Goal: Complete application form

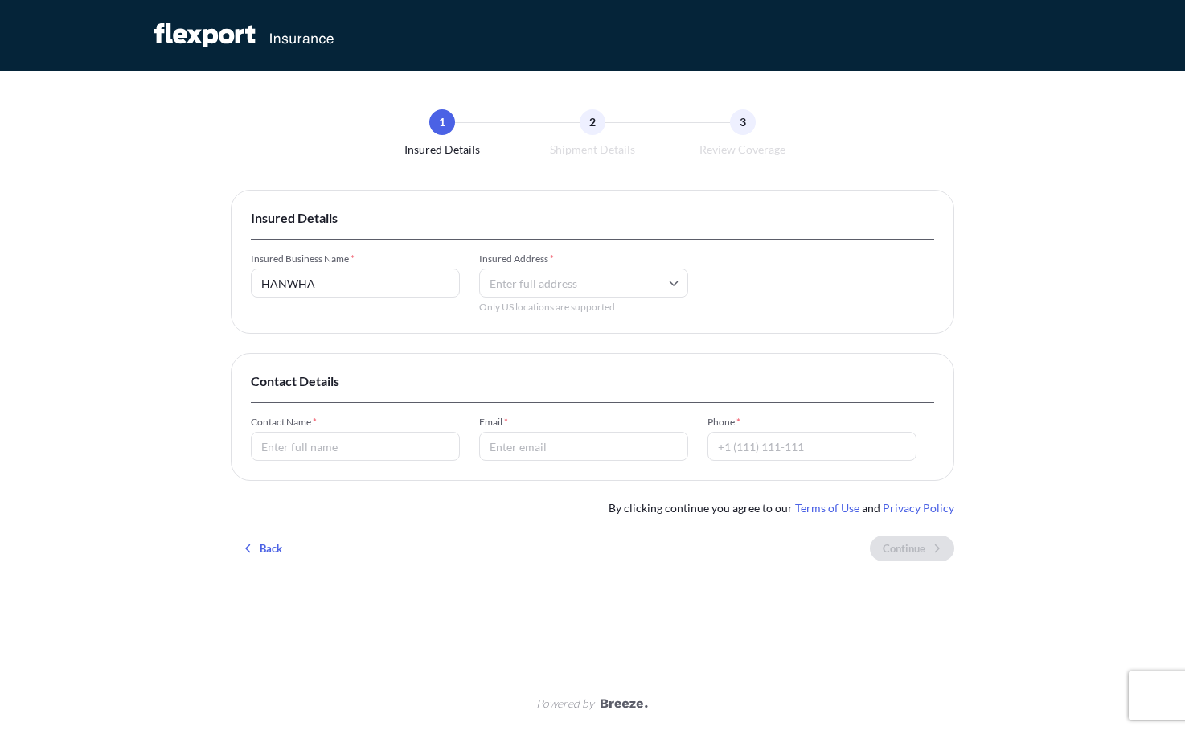
click at [389, 277] on input "HANWHA" at bounding box center [355, 282] width 209 height 29
type input "HANWHA CIMARON"
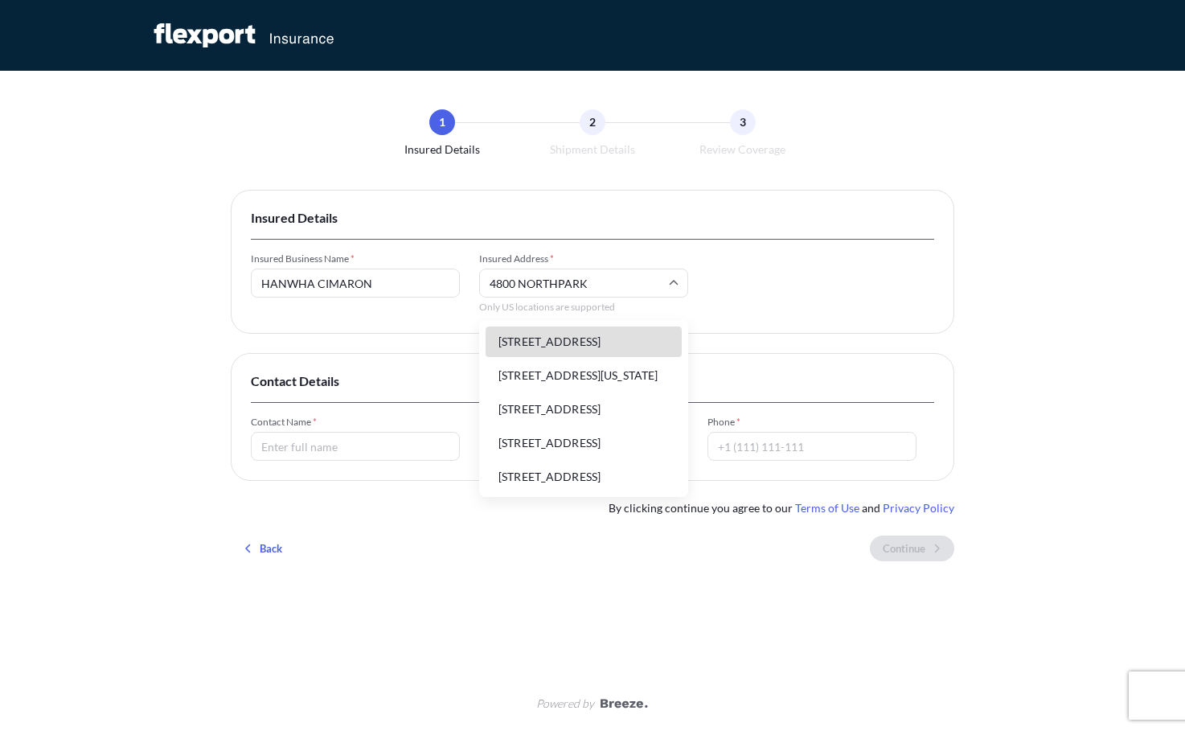
type input "[STREET_ADDRESS]"
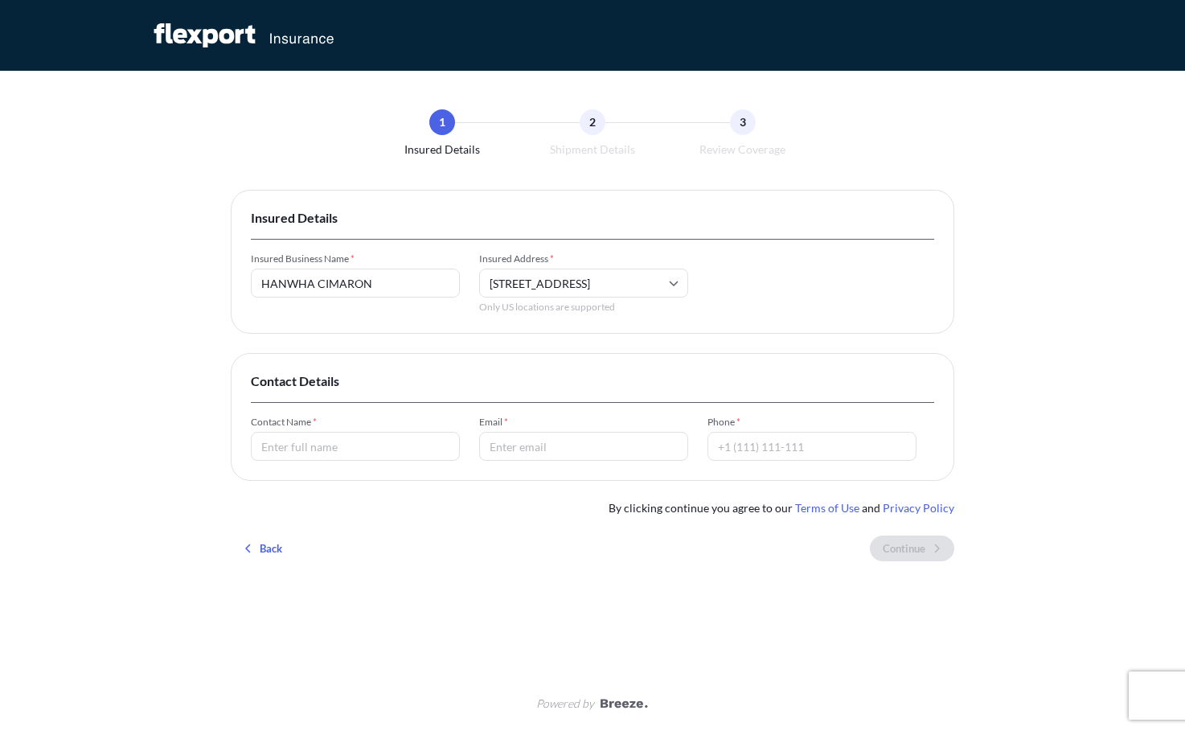
click at [343, 445] on input "Contact Name *" at bounding box center [355, 446] width 209 height 29
click at [401, 286] on input "HANWHA CIMARON" at bounding box center [355, 282] width 209 height 29
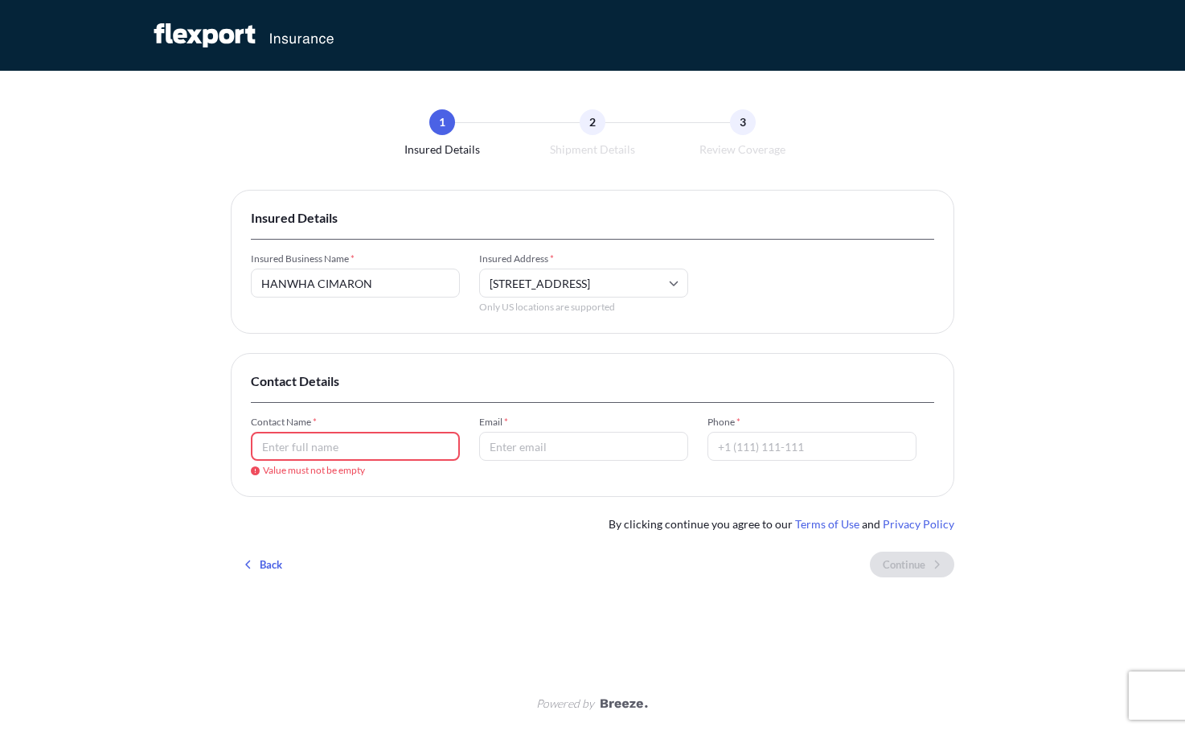
click at [401, 286] on input "HANWHA CIMARON" at bounding box center [355, 282] width 209 height 29
type input "AEROCOSTA GLOBAL SYSTEM"
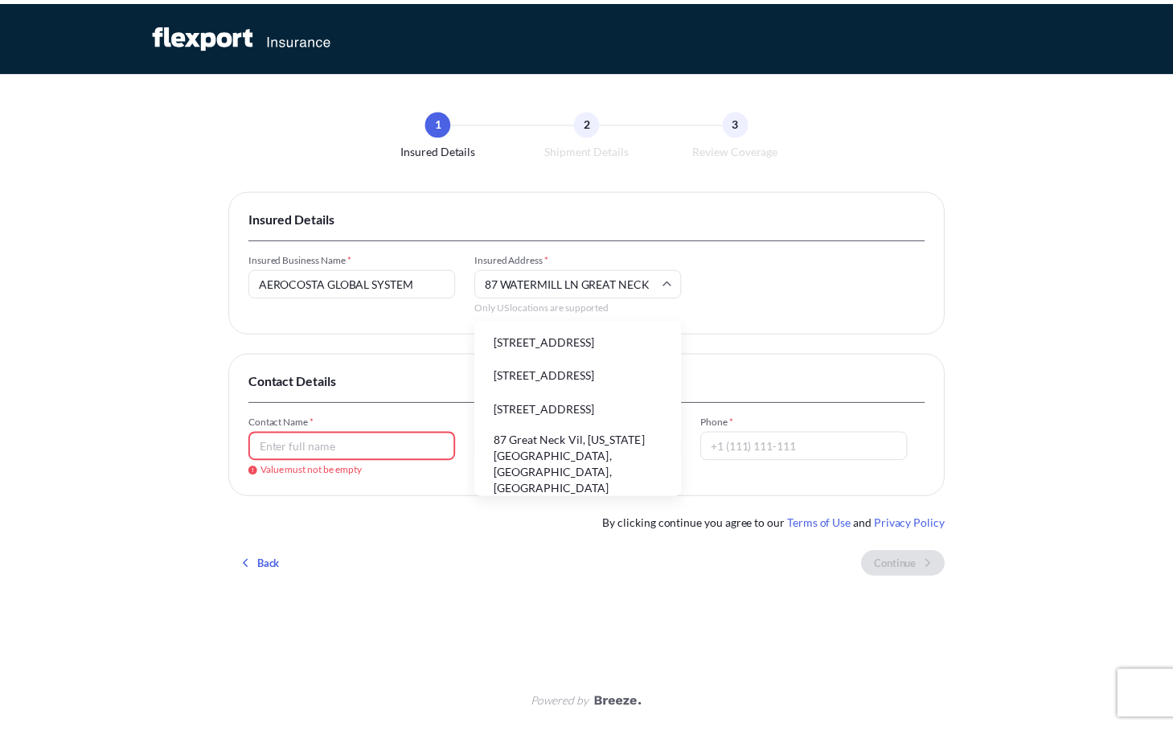
scroll to position [84, 0]
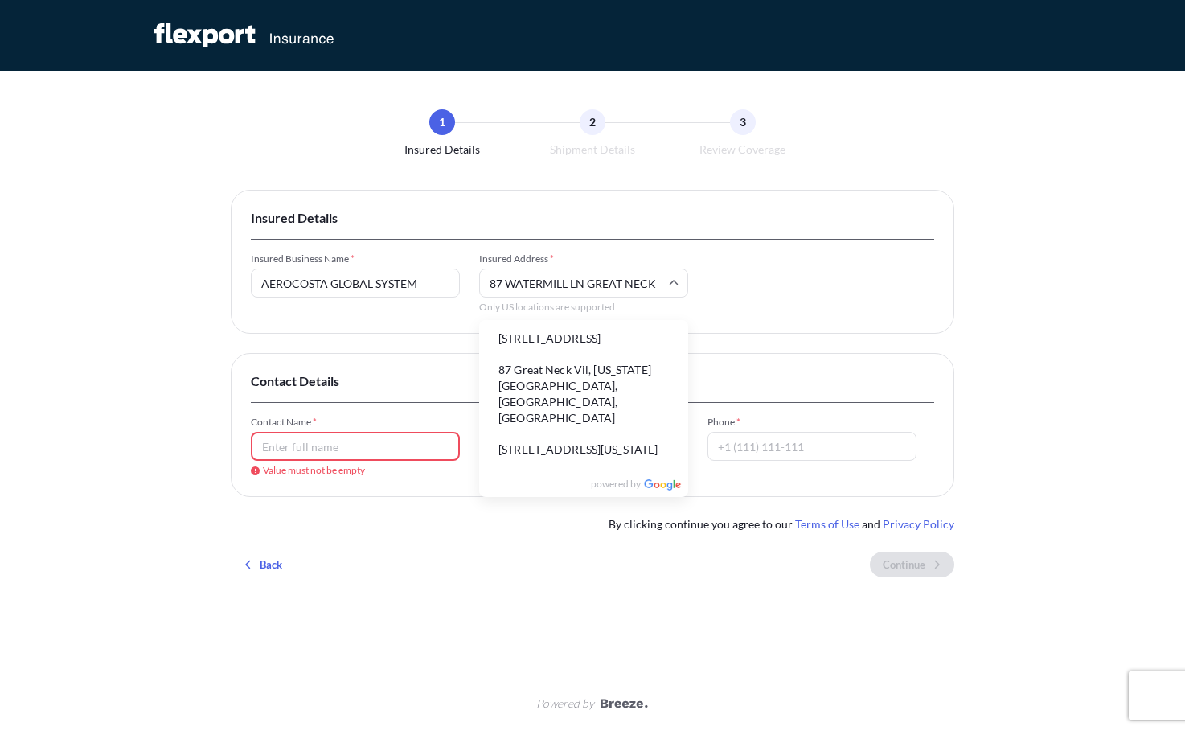
type input "87 WATERMILL LN GREAT NECK"
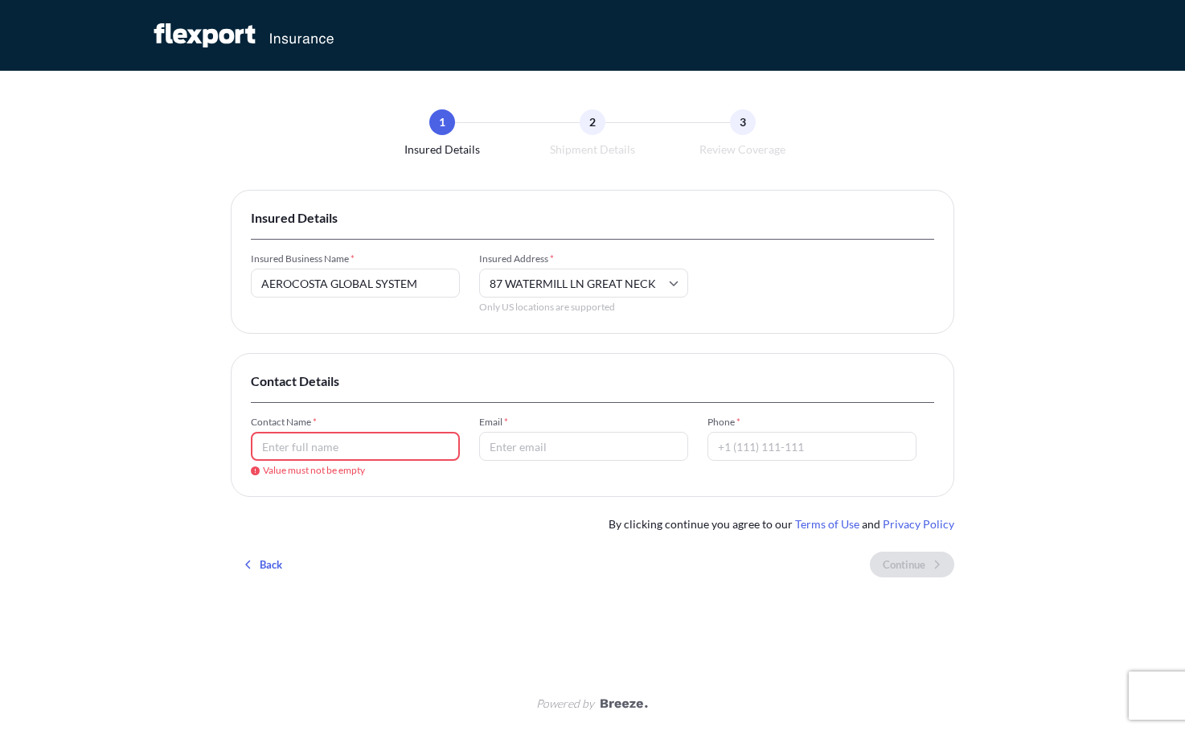
click at [348, 445] on input "Contact Name *" at bounding box center [355, 446] width 209 height 29
type input "[PERSON_NAME]"
type input "[PERSON_NAME][DOMAIN_NAME][EMAIL_ADDRESS][PERSON_NAME][DOMAIN_NAME]"
type input "13472089967"
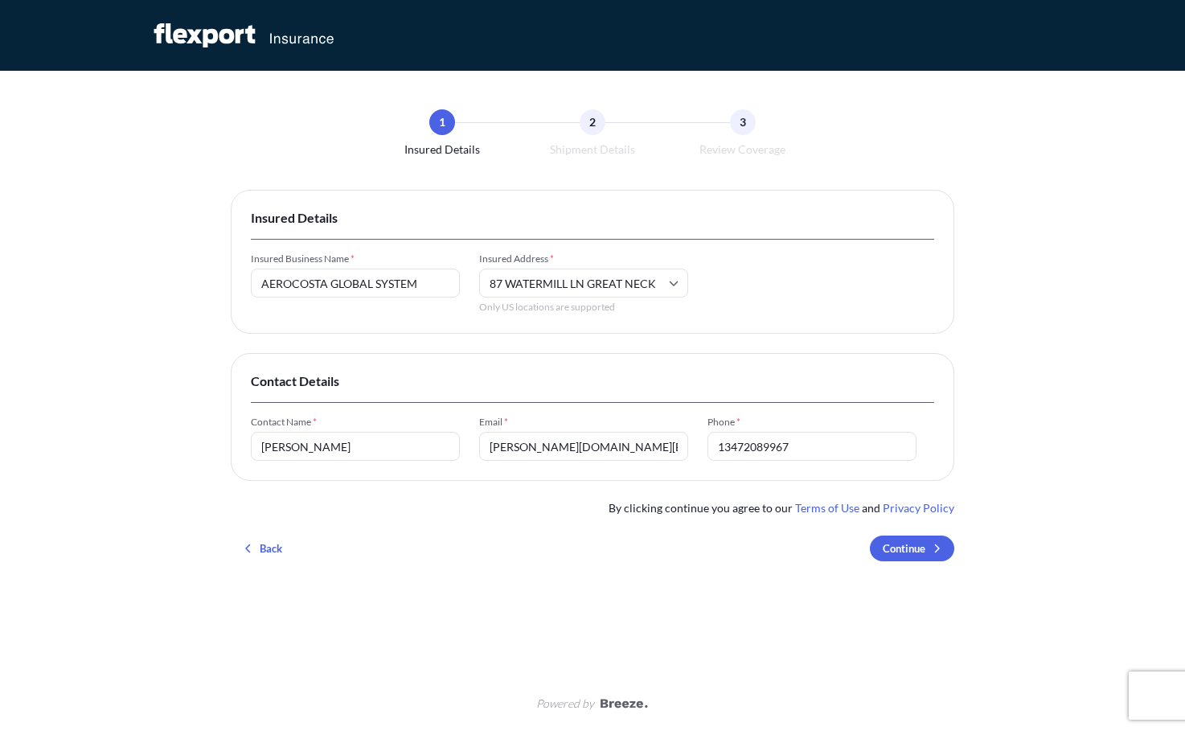
click at [629, 457] on input "[PERSON_NAME][DOMAIN_NAME][EMAIL_ADDRESS][PERSON_NAME][DOMAIN_NAME]" at bounding box center [583, 446] width 209 height 29
click at [632, 451] on input "[PERSON_NAME][DOMAIN_NAME][EMAIL_ADDRESS][PERSON_NAME][DOMAIN_NAME]" at bounding box center [583, 446] width 209 height 29
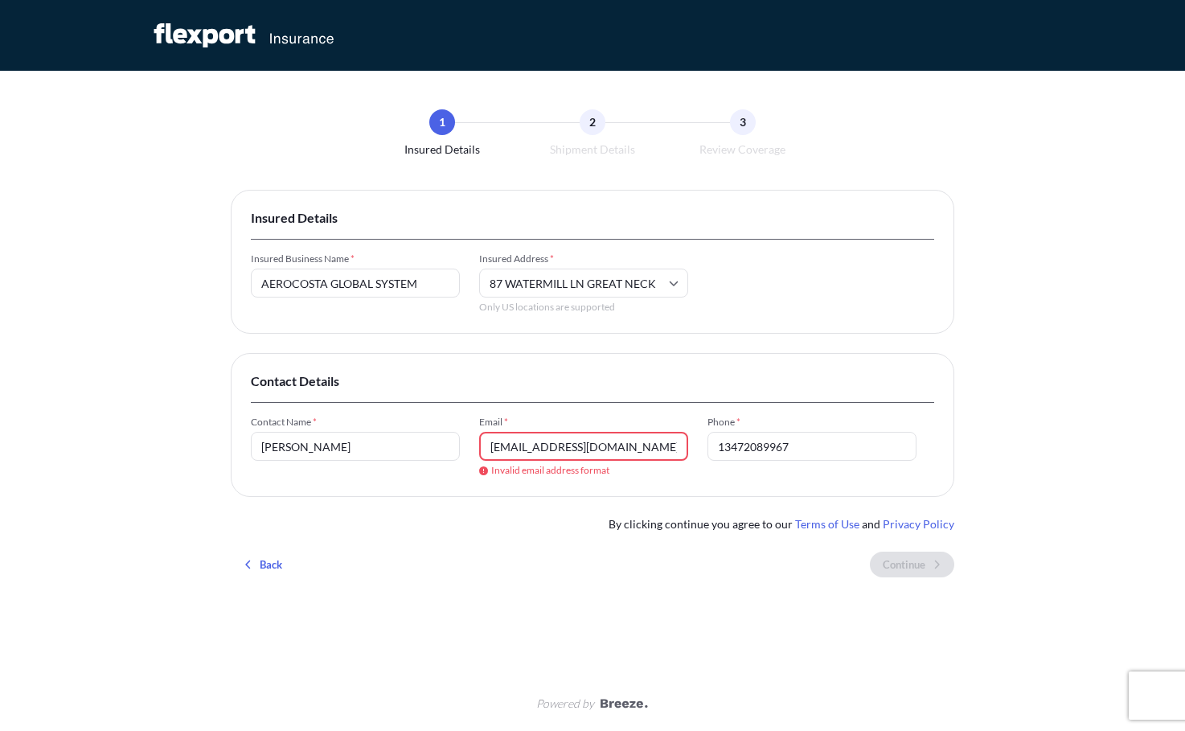
type input "[PERSON_NAME][DOMAIN_NAME][EMAIL_ADDRESS][PERSON_NAME][DOMAIN_NAME]"
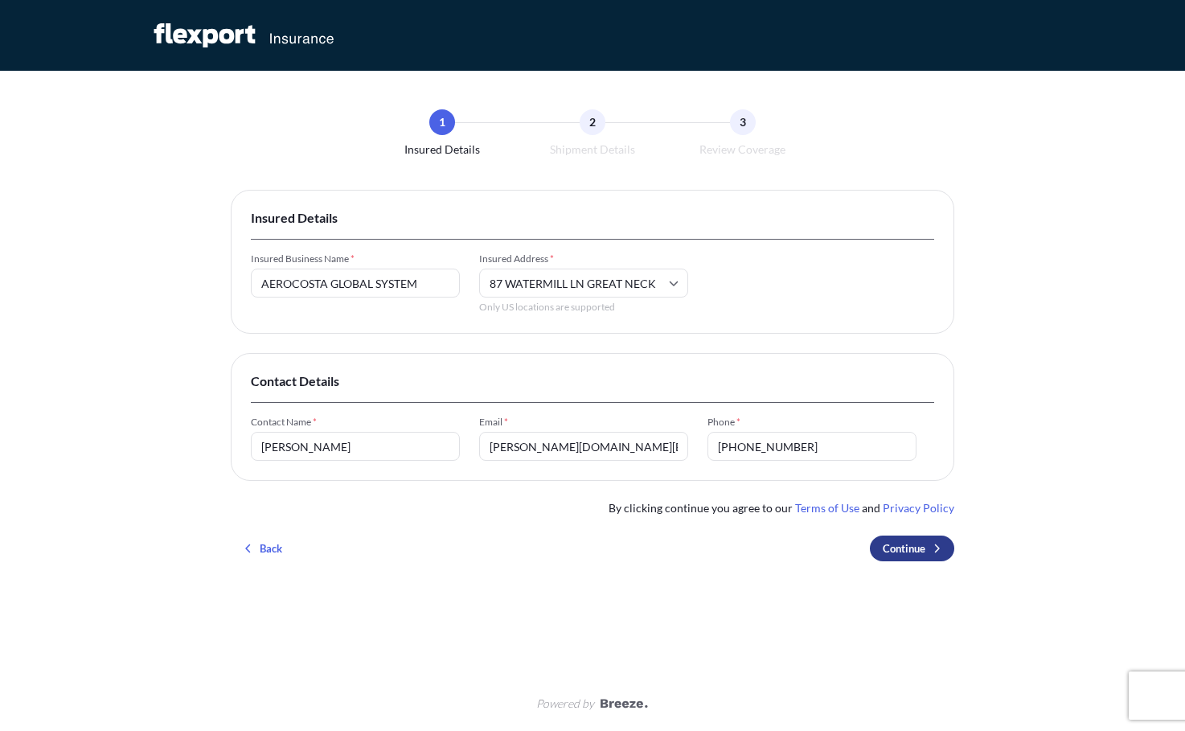
type input "[PHONE_NUMBER]"
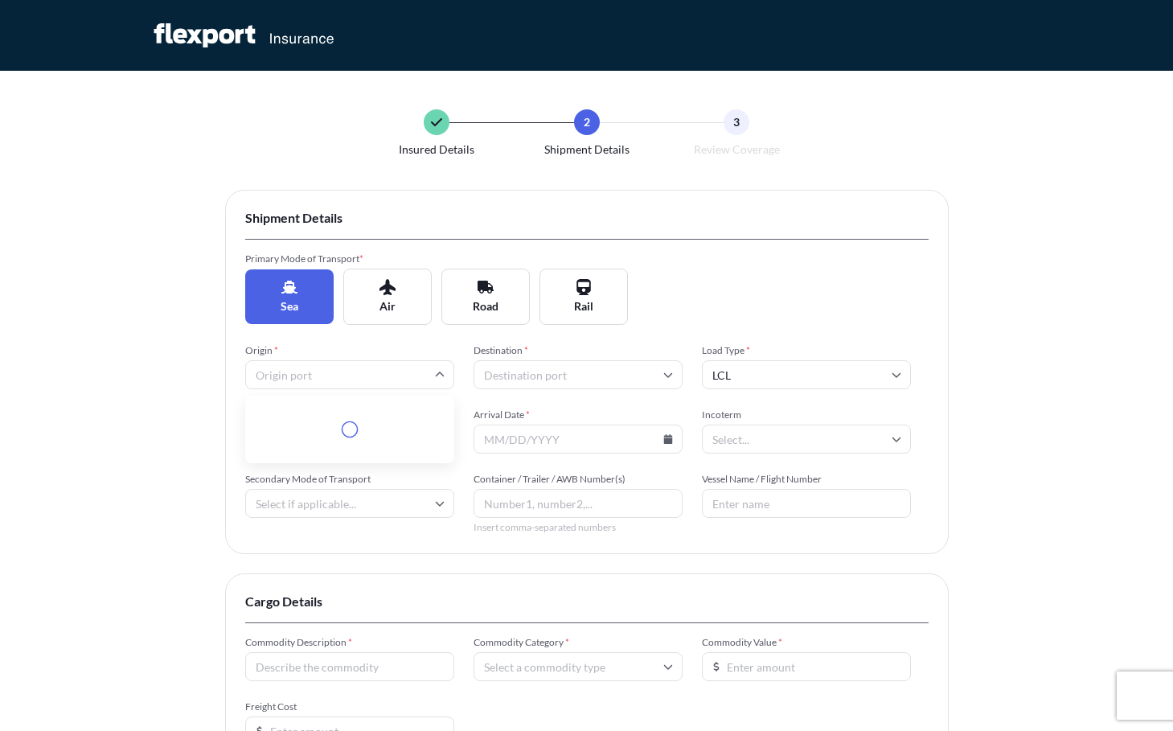
click at [316, 375] on input "Origin *" at bounding box center [349, 374] width 209 height 29
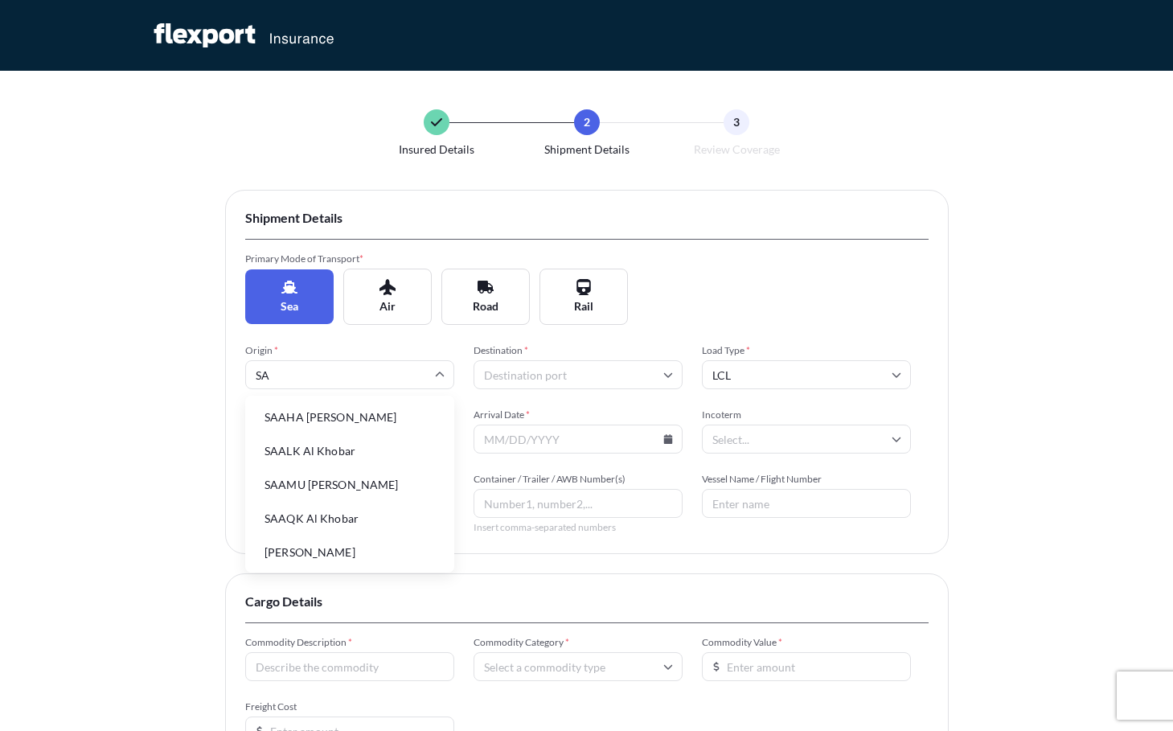
type input "S"
type input "O"
type input "SAVANNAH"
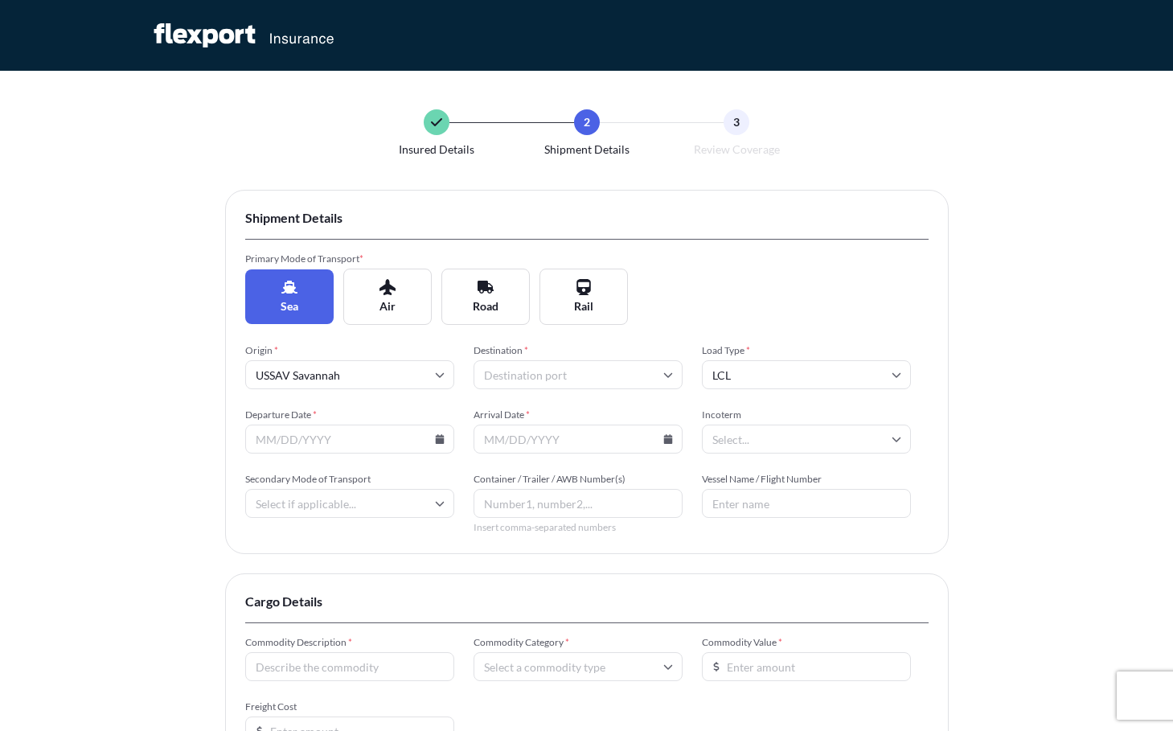
click at [375, 443] on input "Departure Date *" at bounding box center [349, 438] width 209 height 29
click at [435, 441] on icon at bounding box center [440, 439] width 10 height 10
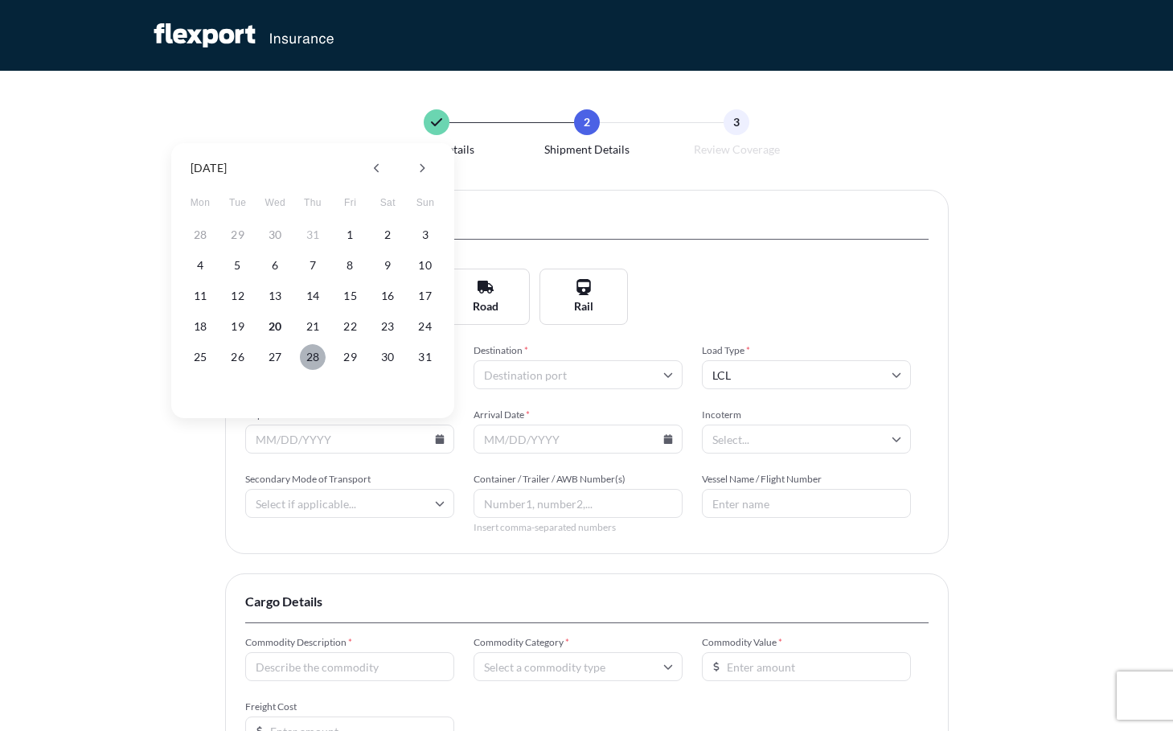
click at [311, 354] on button "28" at bounding box center [313, 357] width 26 height 26
type input "[DATE]"
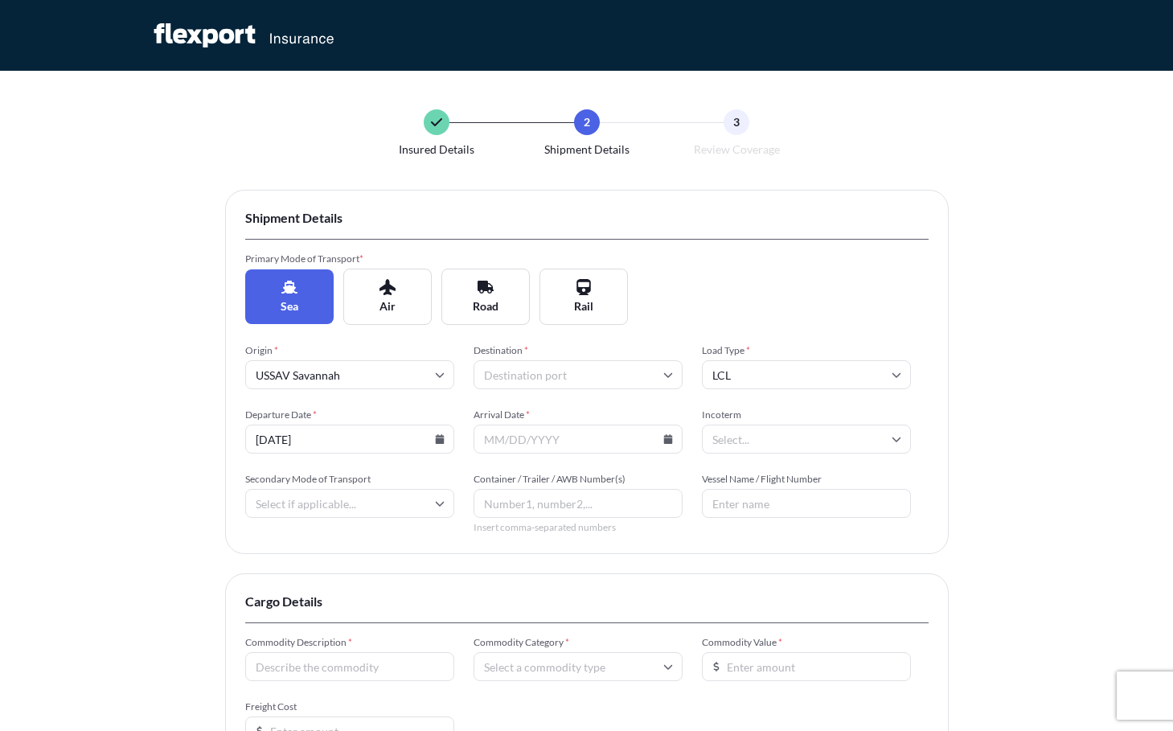
click at [542, 374] on input "Destination *" at bounding box center [577, 374] width 209 height 29
type input "[GEOGRAPHIC_DATA]"
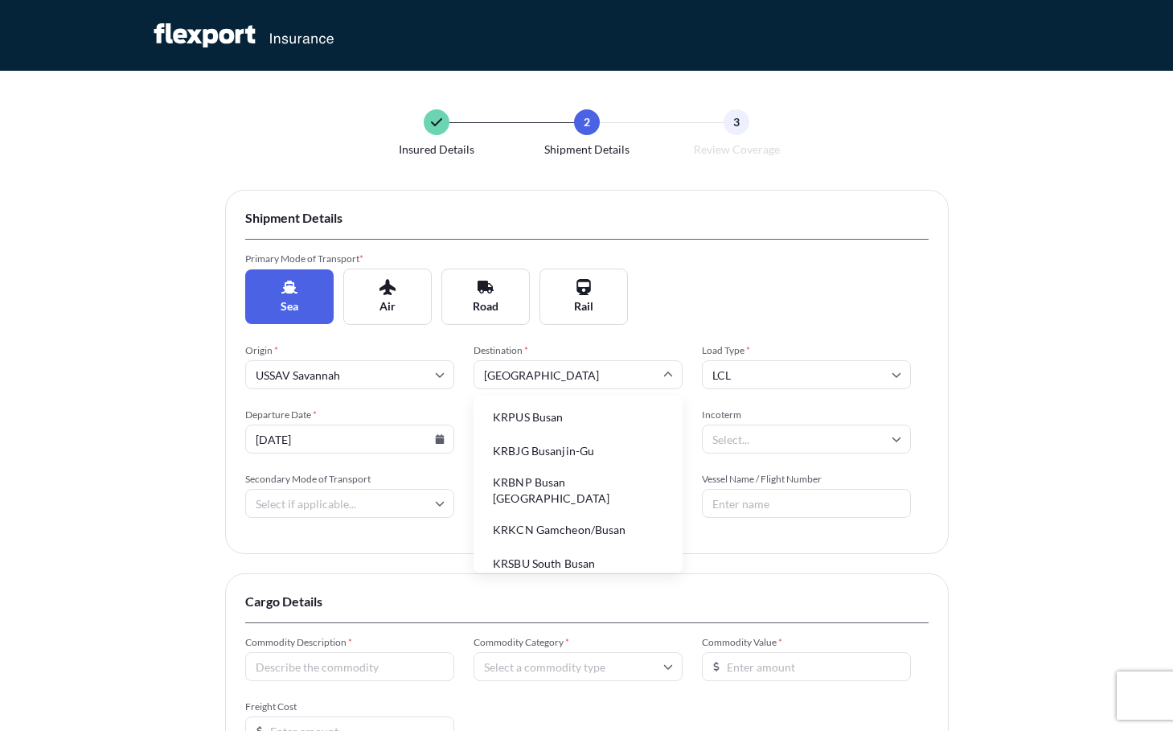
click at [540, 419] on li "KRPUS Busan" at bounding box center [578, 417] width 196 height 31
click at [553, 433] on input "Arrival Date *" at bounding box center [577, 438] width 209 height 29
click at [666, 440] on icon at bounding box center [667, 439] width 9 height 10
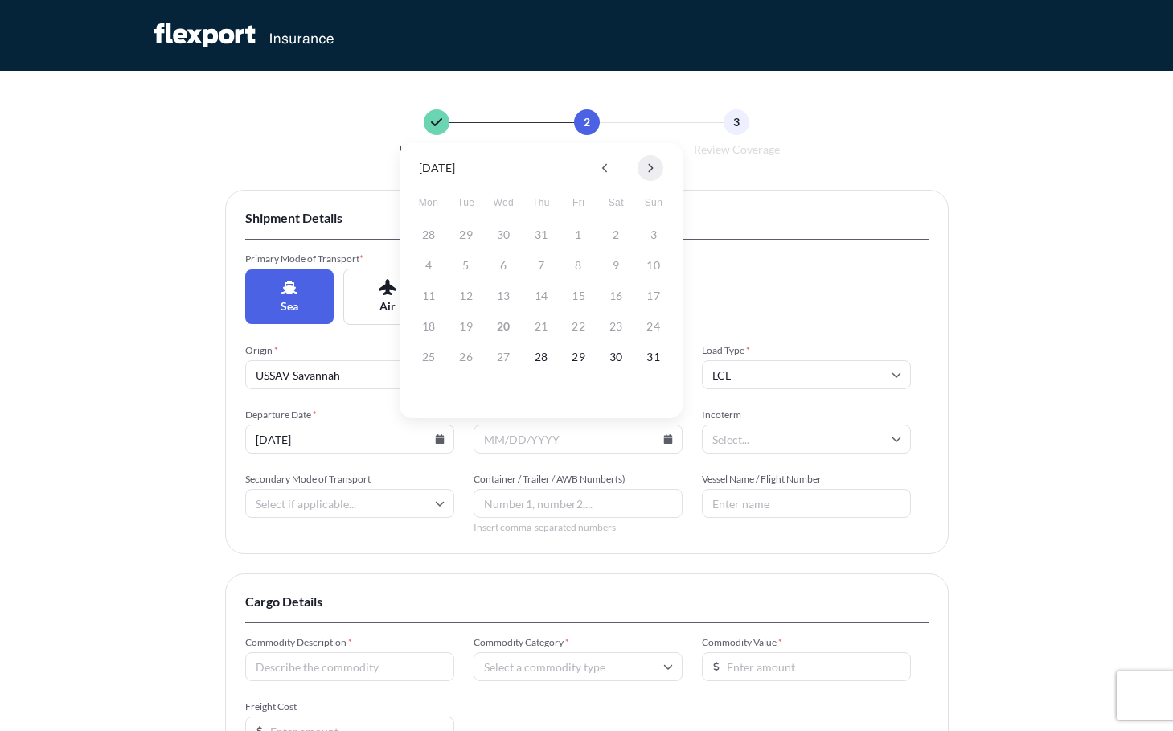
click at [644, 172] on button at bounding box center [650, 168] width 26 height 26
click at [570, 358] on button "3" at bounding box center [579, 357] width 26 height 26
type input "[DATE]"
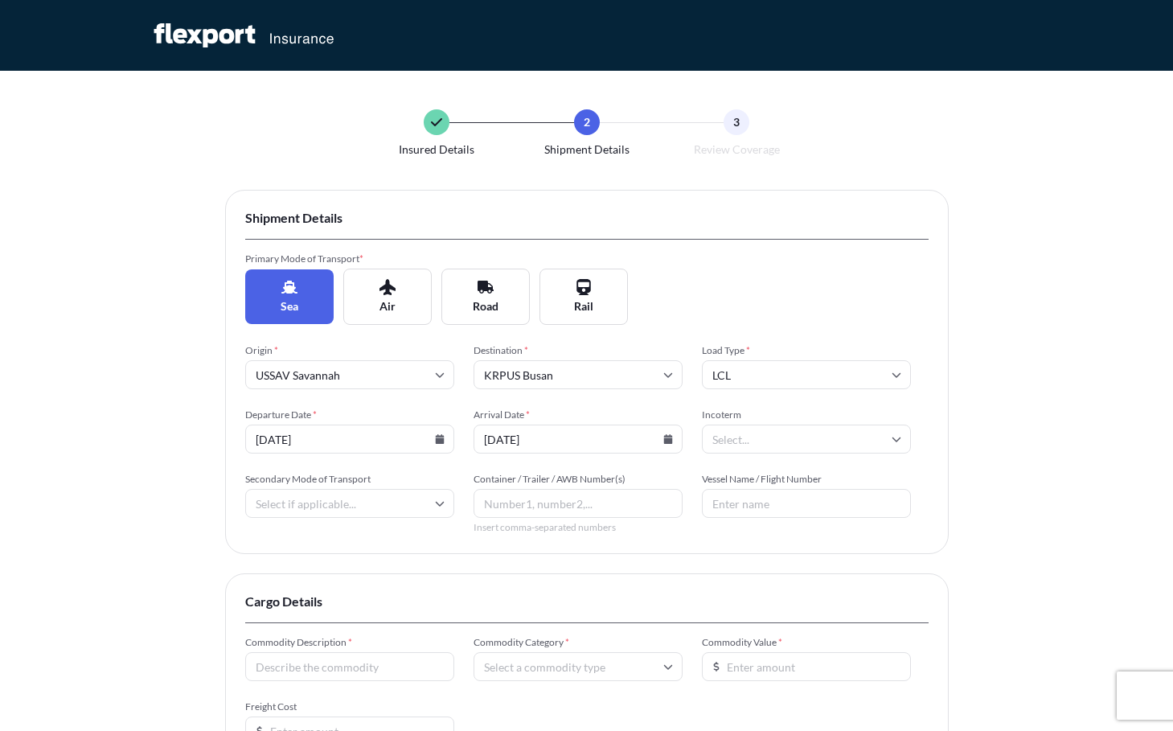
click at [759, 383] on input "LCL" at bounding box center [806, 374] width 209 height 29
click at [752, 463] on div "FCL" at bounding box center [806, 452] width 196 height 31
type input "FCL"
click at [756, 436] on input "Incoterm" at bounding box center [806, 438] width 209 height 29
click at [744, 507] on li "CIF" at bounding box center [806, 515] width 196 height 31
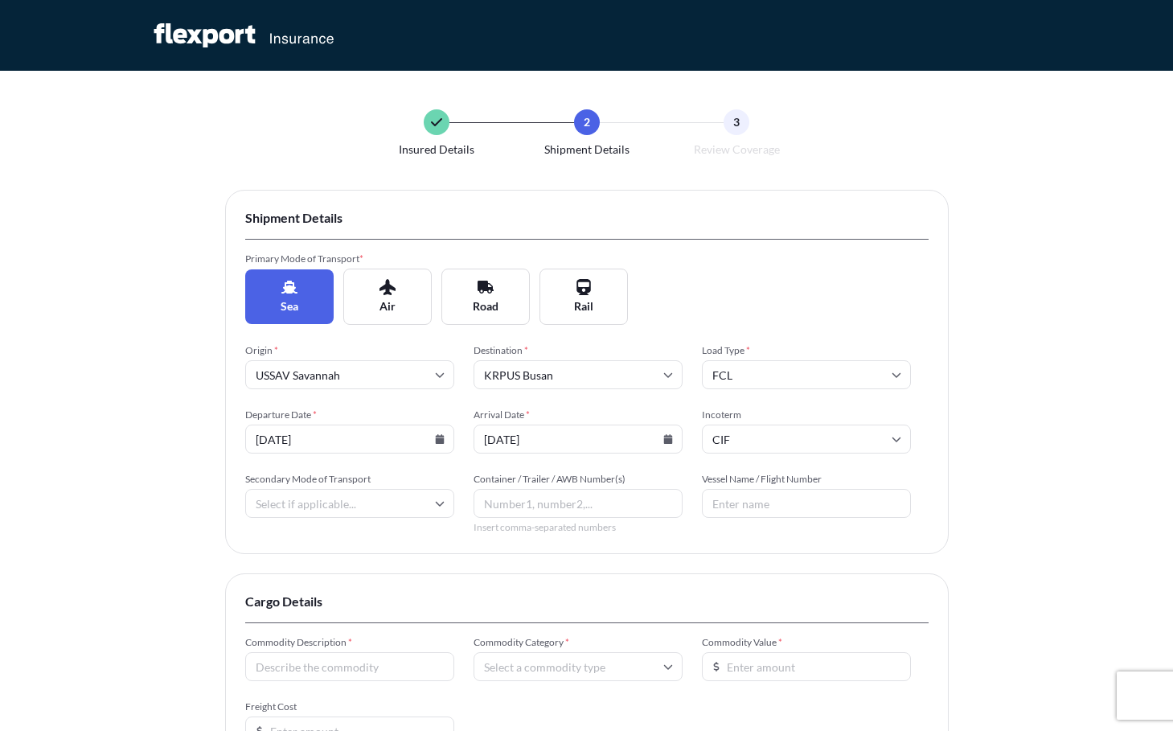
click at [354, 503] on input "Secondary Mode of Transport" at bounding box center [349, 503] width 209 height 29
click at [506, 504] on input "Container / Trailer / AWB Number(s)" at bounding box center [577, 503] width 209 height 29
type input "DDFF4444444"
click at [740, 514] on input "Vessel Name / Flight Number" at bounding box center [806, 503] width 209 height 29
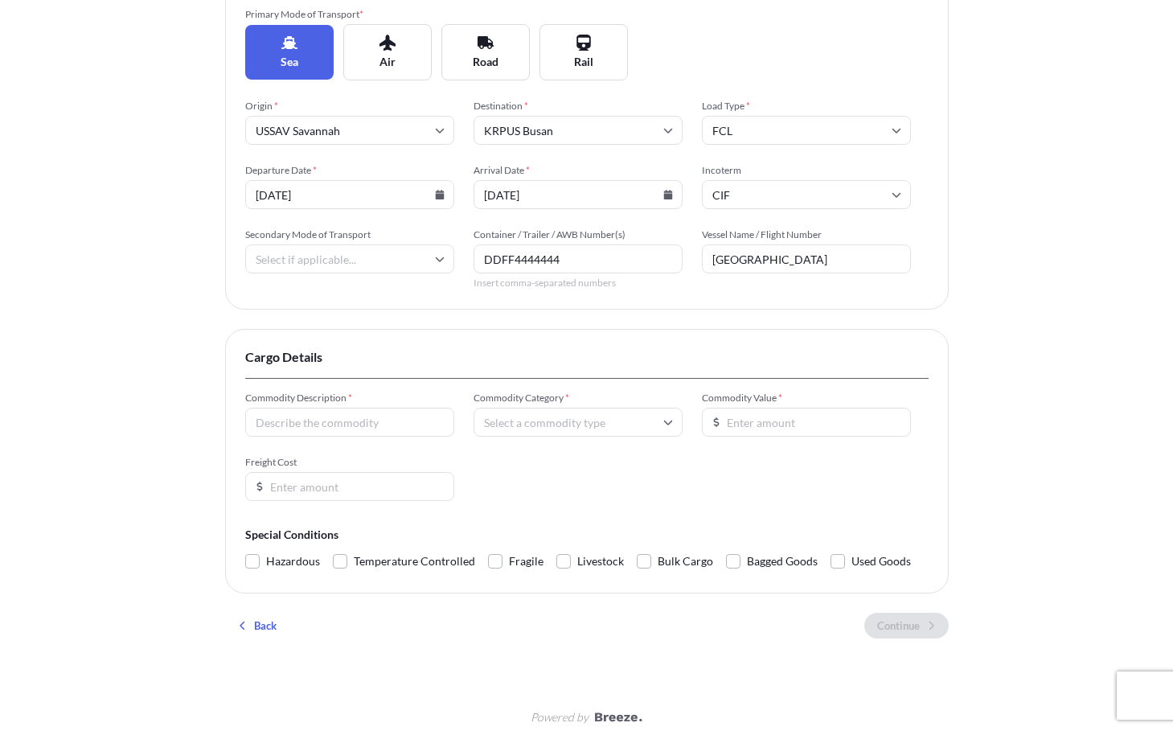
scroll to position [258, 0]
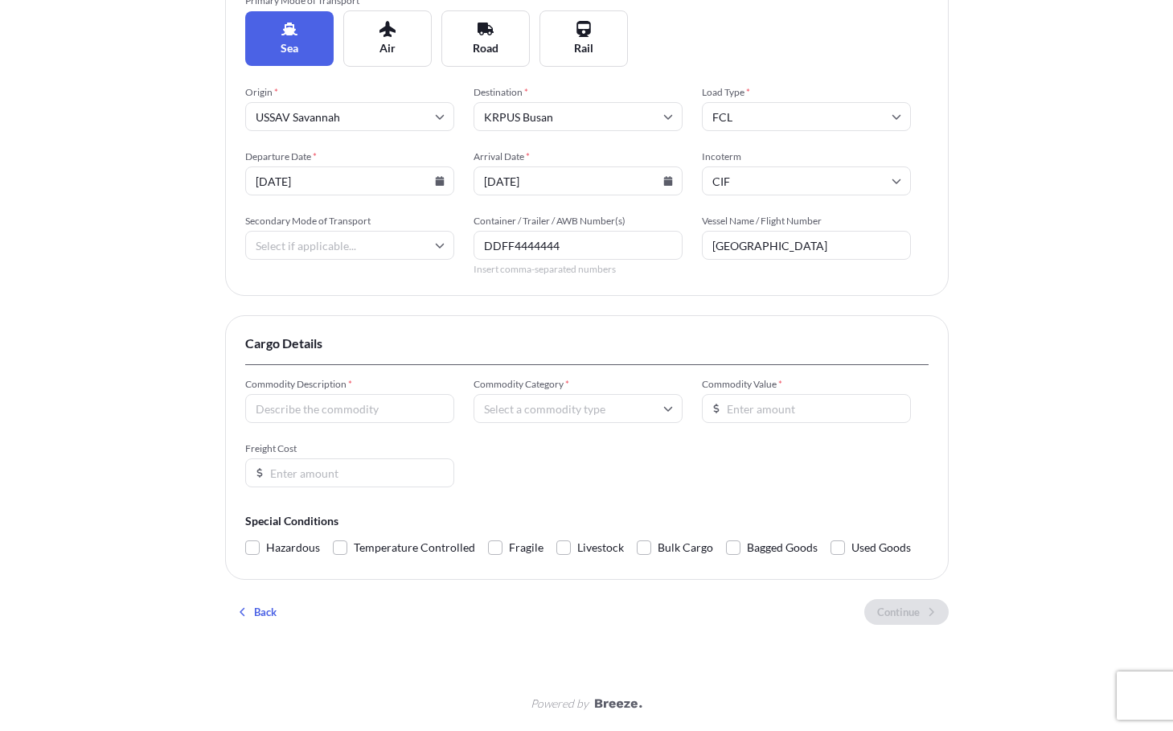
type input "[GEOGRAPHIC_DATA]"
click at [392, 416] on input "Commodity Description *" at bounding box center [349, 408] width 209 height 29
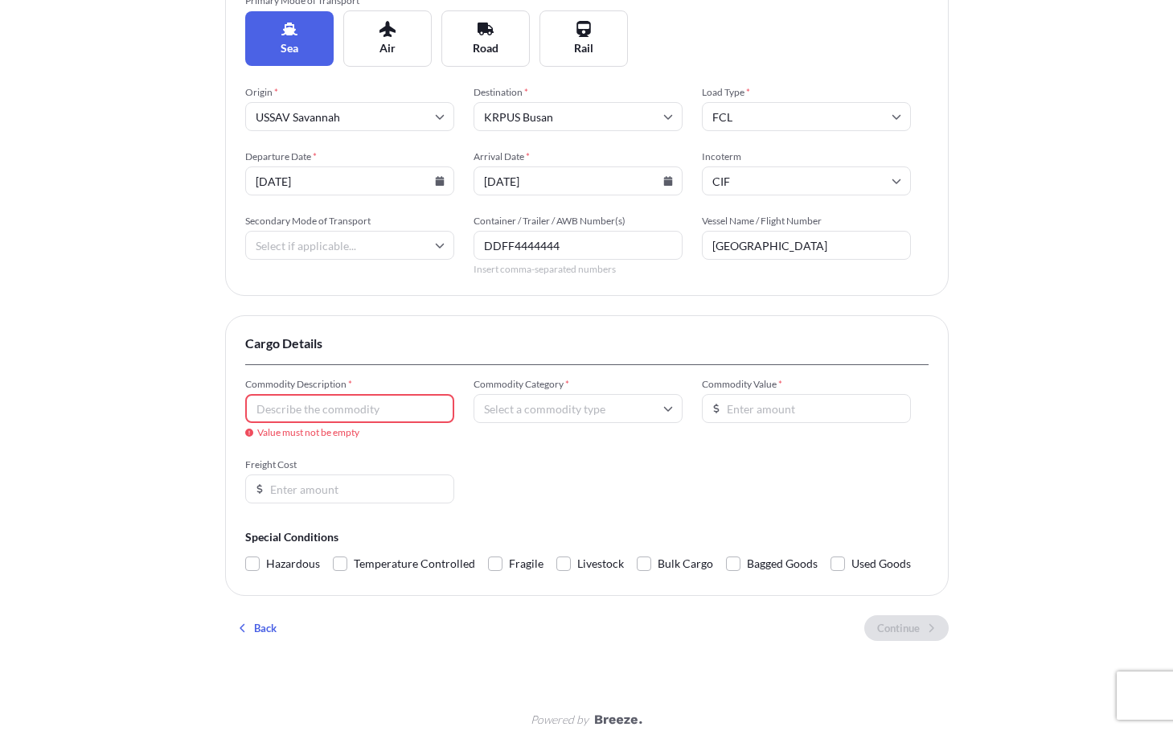
click at [293, 408] on input "Commodity Description *" at bounding box center [349, 408] width 209 height 29
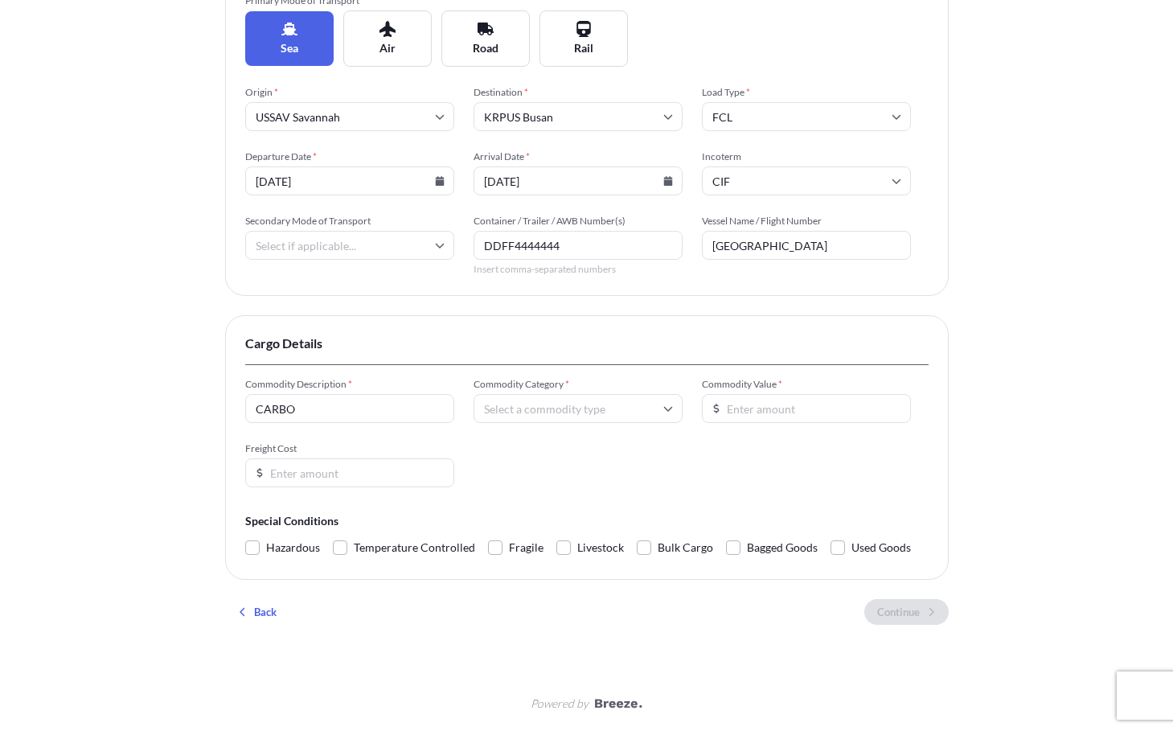
click at [372, 416] on input "CARBO" at bounding box center [349, 408] width 209 height 29
type input "CARBON FIBLER YARN"
click at [580, 415] on input "Commodity Category *" at bounding box center [577, 408] width 209 height 29
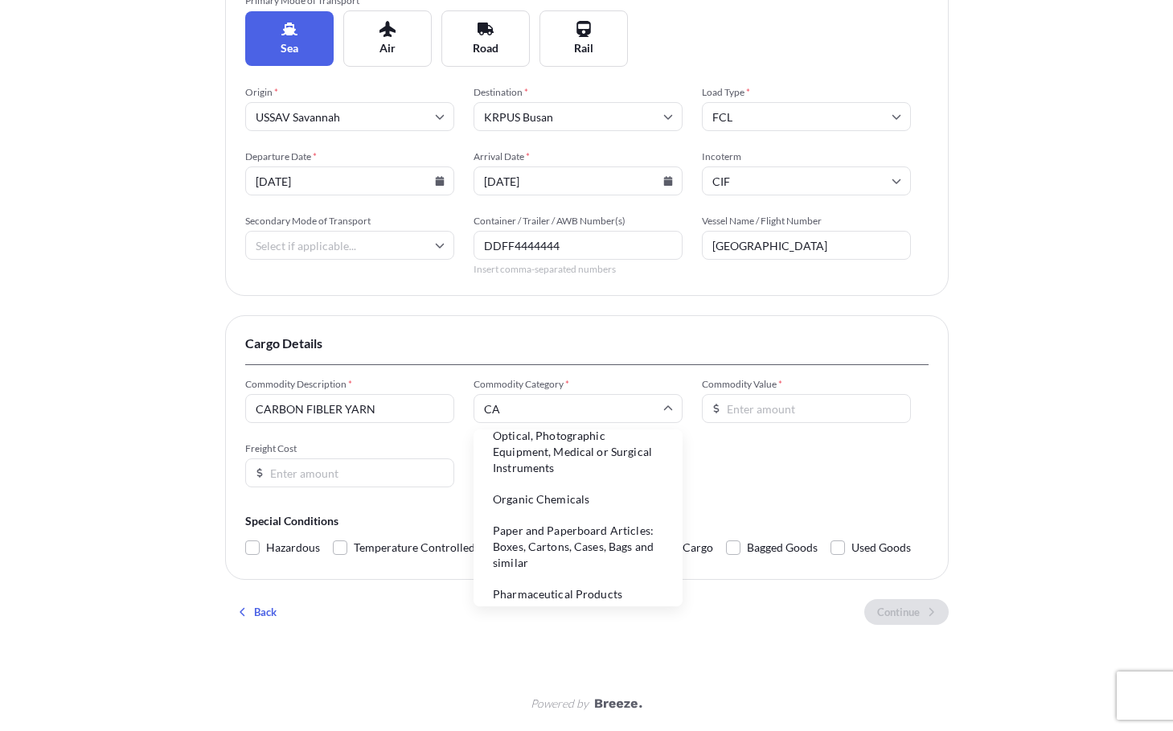
scroll to position [0, 0]
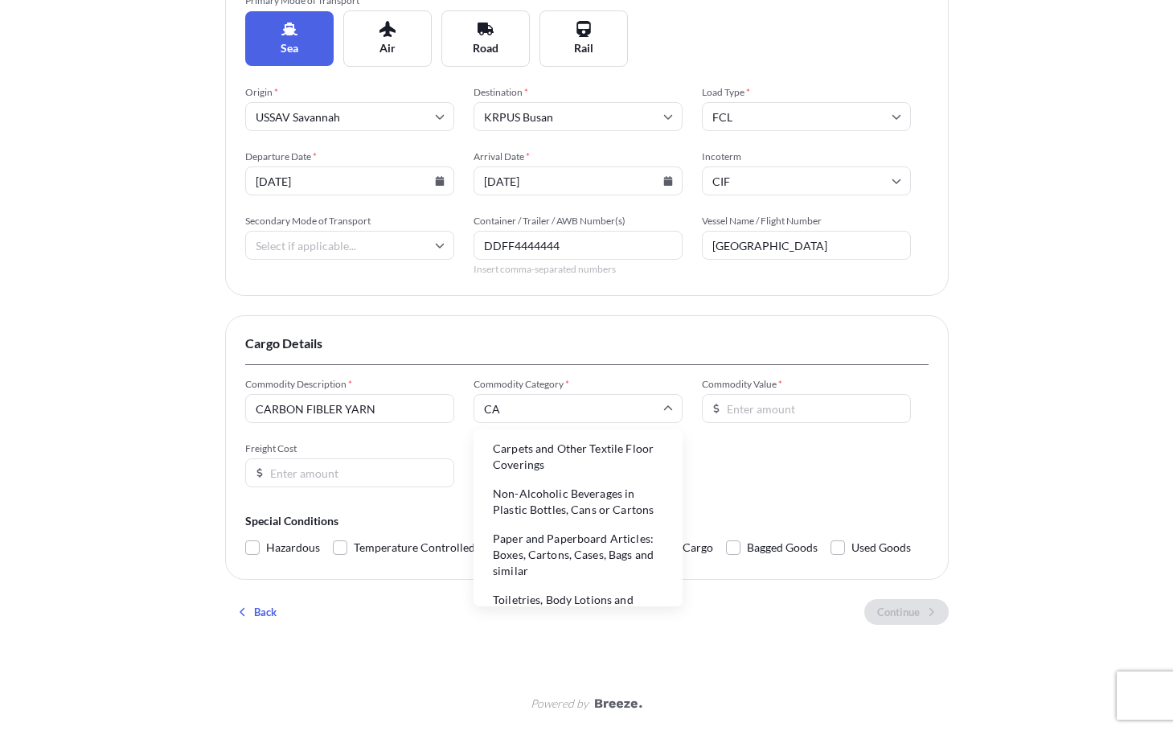
type input "C"
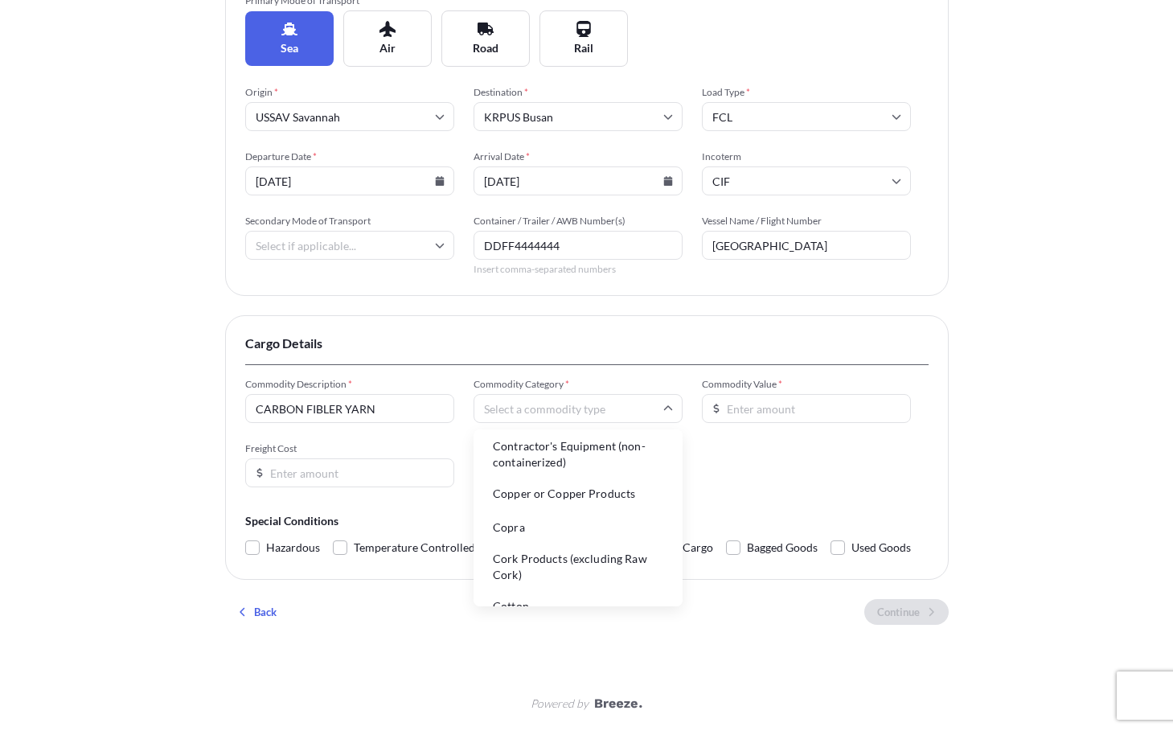
scroll to position [1125, 0]
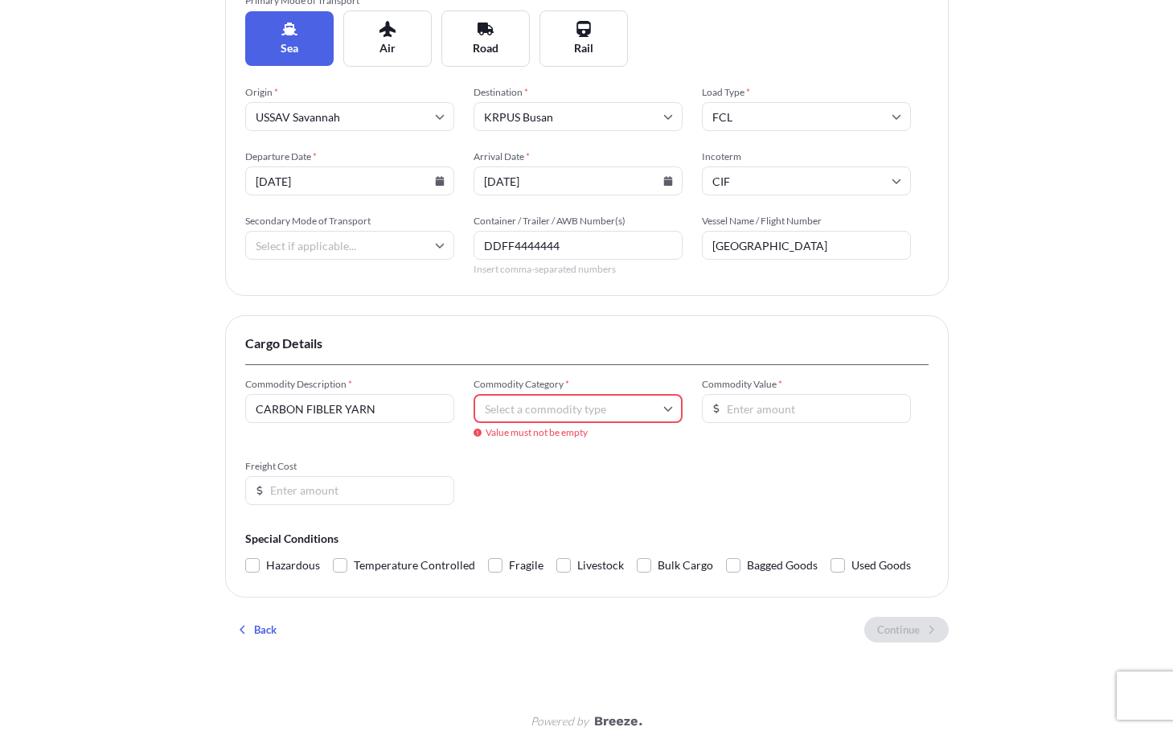
click at [578, 398] on input "Commodity Category *" at bounding box center [577, 408] width 209 height 29
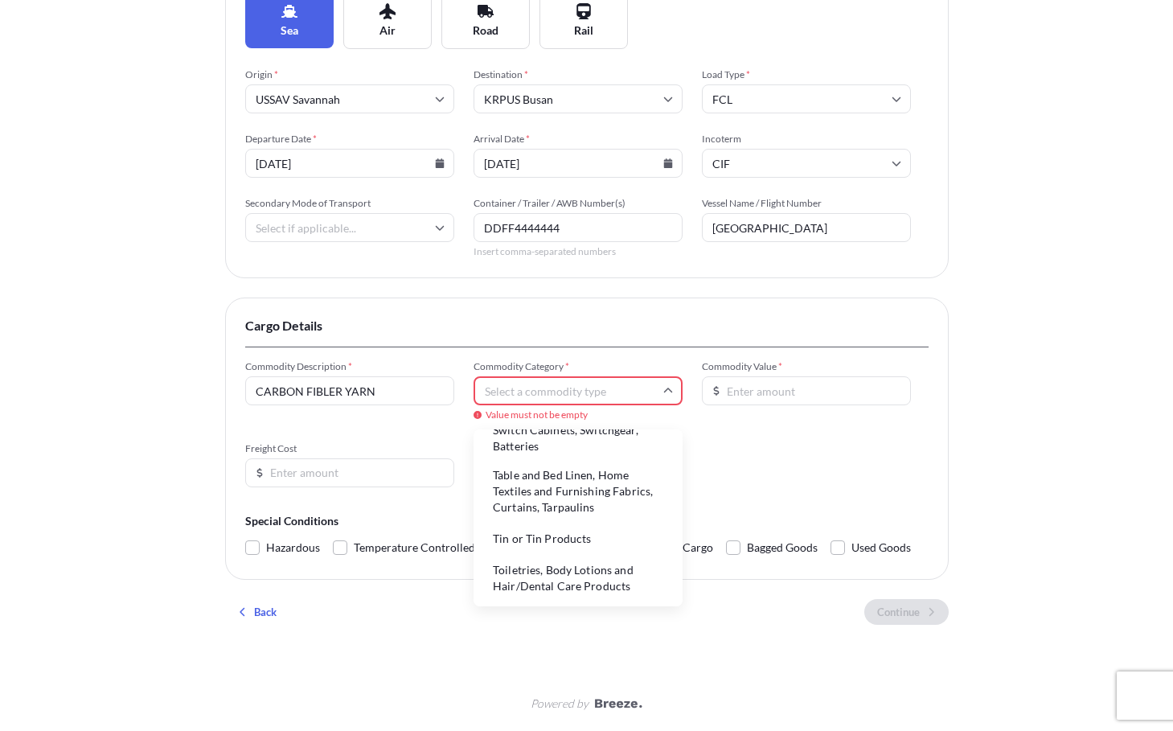
scroll to position [4964, 0]
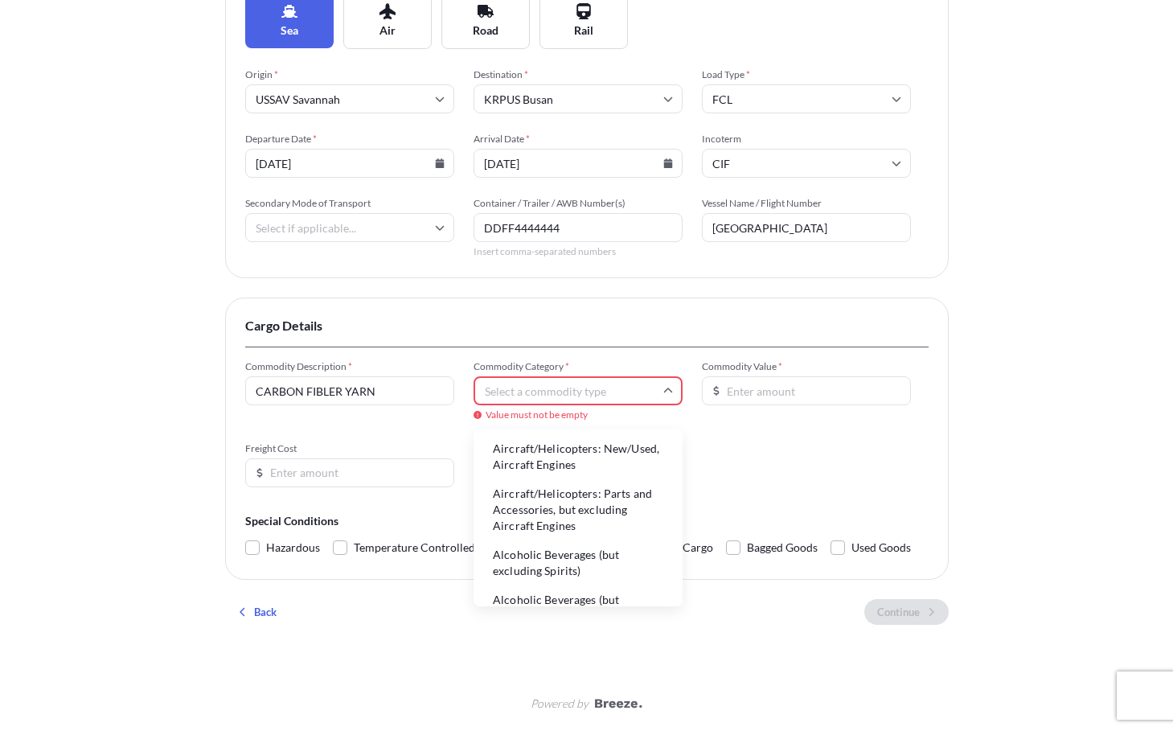
click at [642, 392] on input "Commodity Category *" at bounding box center [577, 390] width 209 height 29
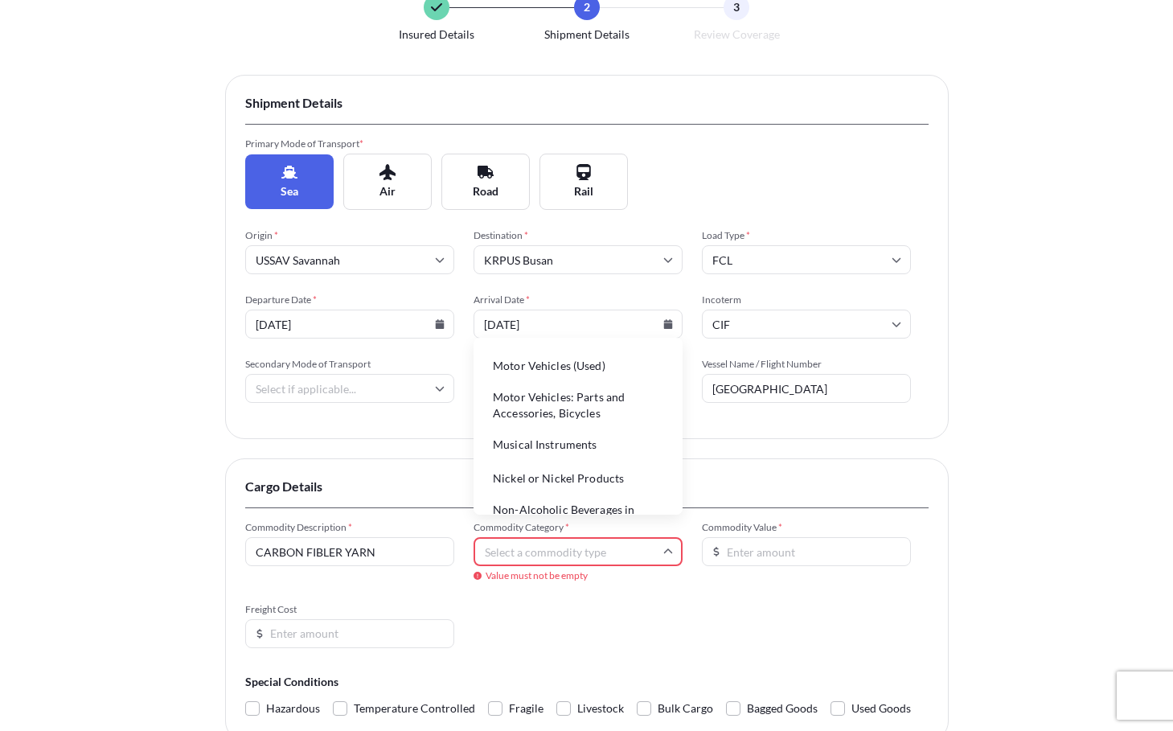
scroll to position [3376, 0]
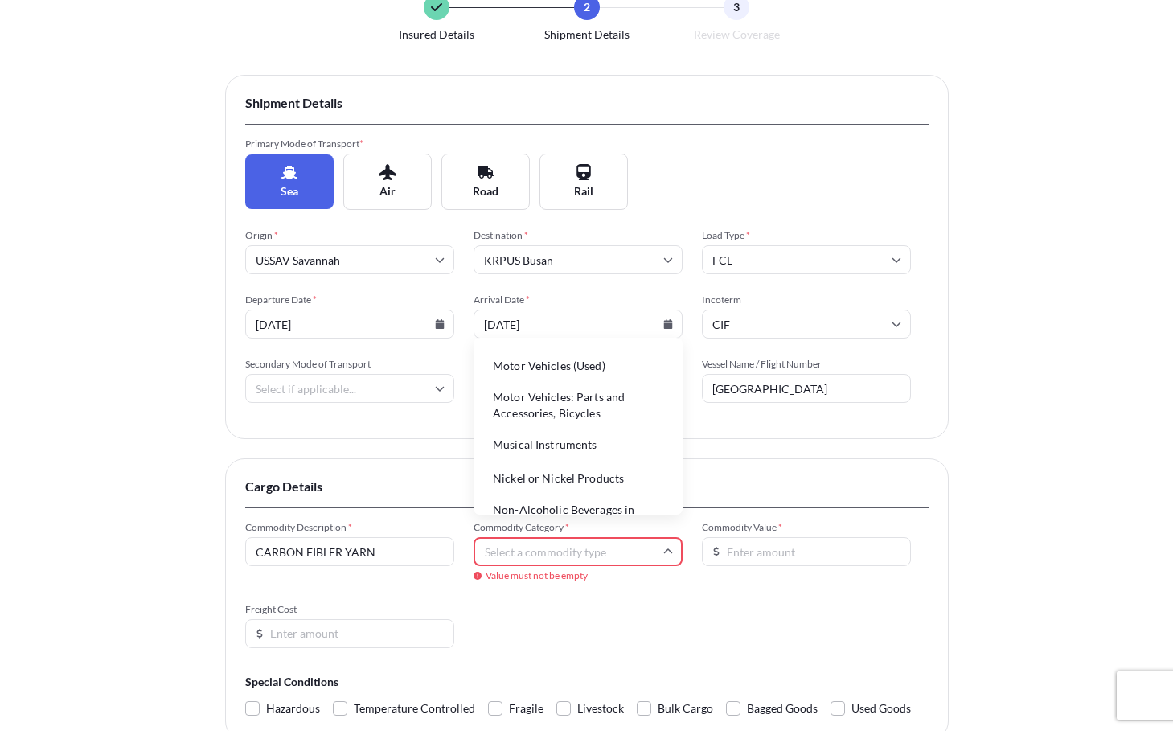
click at [571, 426] on li "Motor Vehicles: Parts and Accessories, Bicycles" at bounding box center [578, 405] width 196 height 42
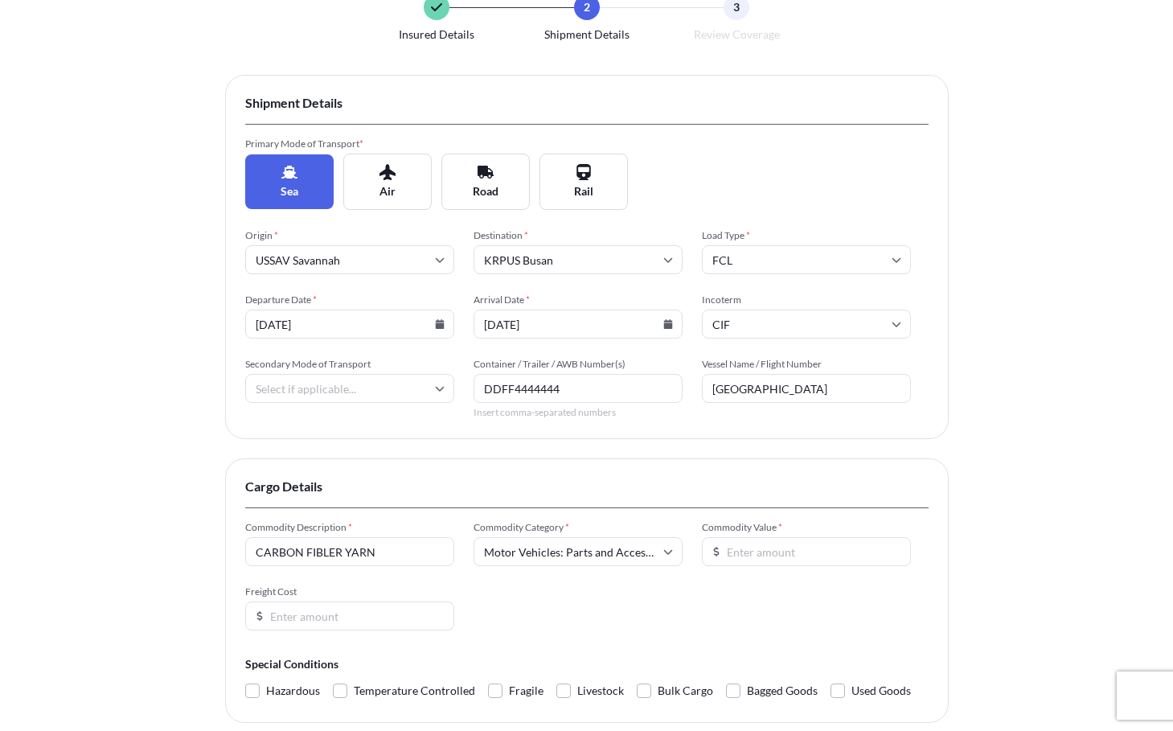
click at [758, 560] on input "Commodity Value *" at bounding box center [806, 551] width 209 height 29
type input "1430784"
click at [381, 620] on input "Freight Cost" at bounding box center [349, 615] width 209 height 29
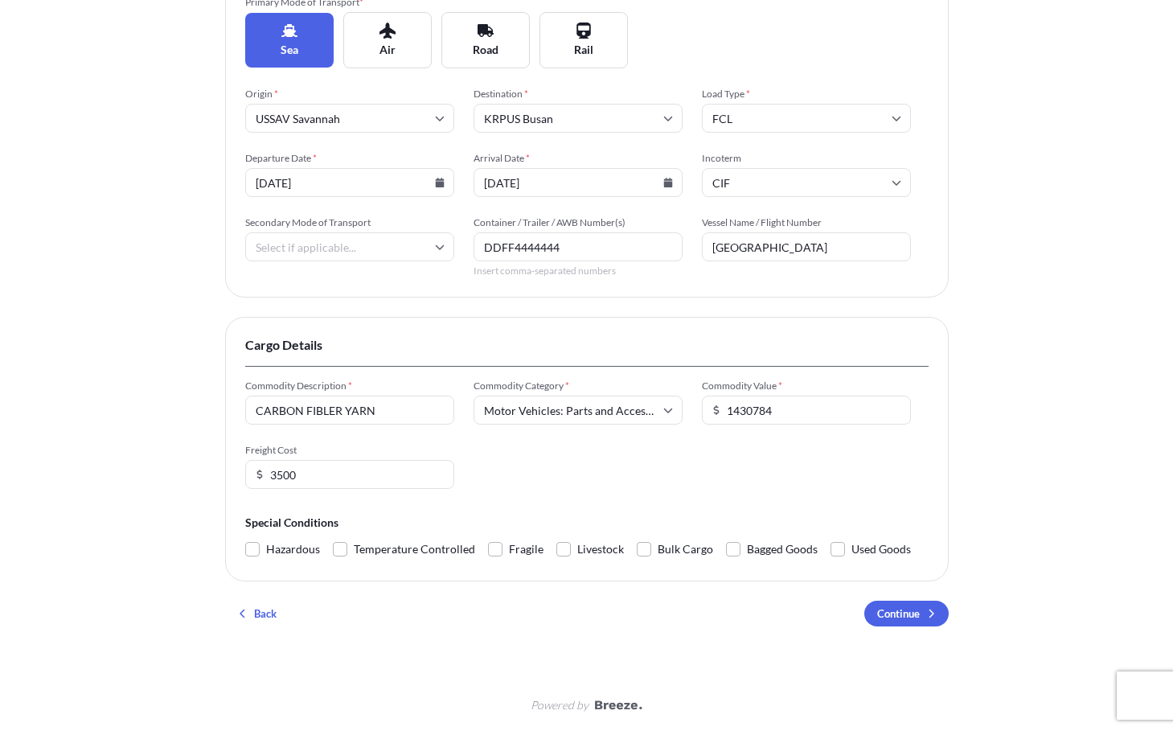
scroll to position [258, 0]
type input "3500"
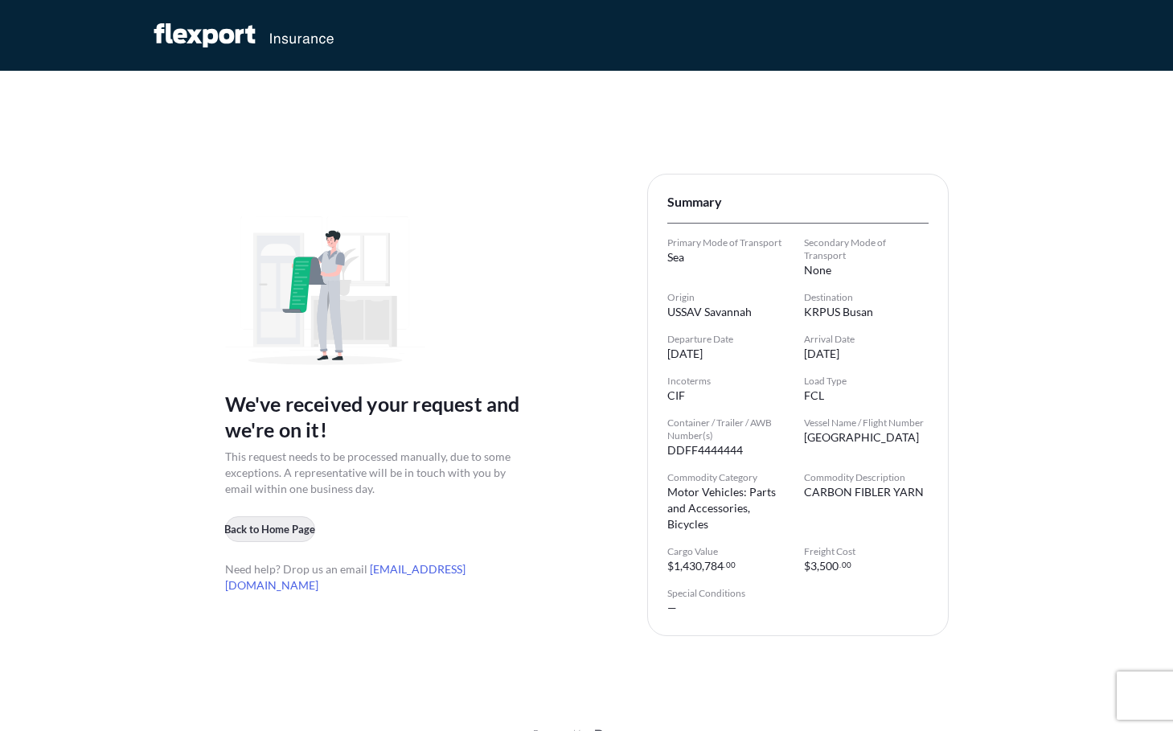
click at [265, 526] on p "Back to Home Page" at bounding box center [269, 529] width 91 height 16
